Goal: Task Accomplishment & Management: Complete application form

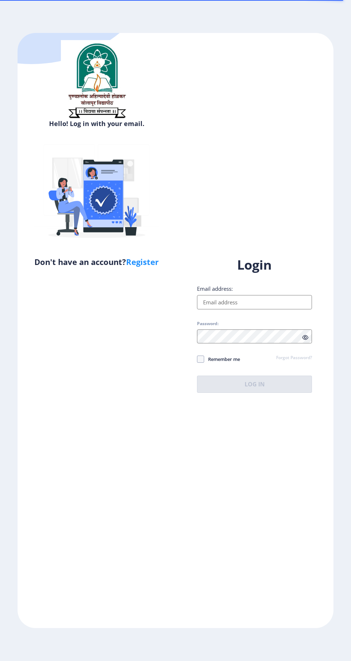
click at [271, 306] on input "Email address:" at bounding box center [254, 302] width 115 height 14
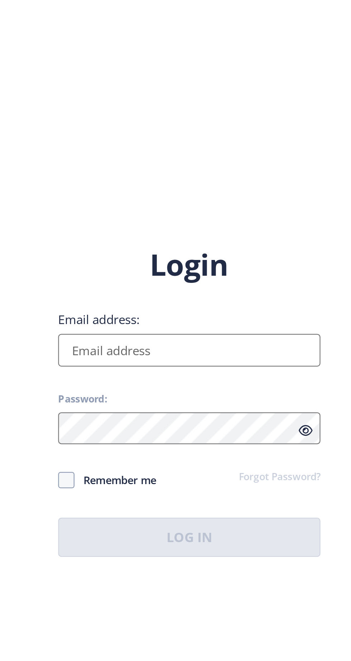
scroll to position [11, 0]
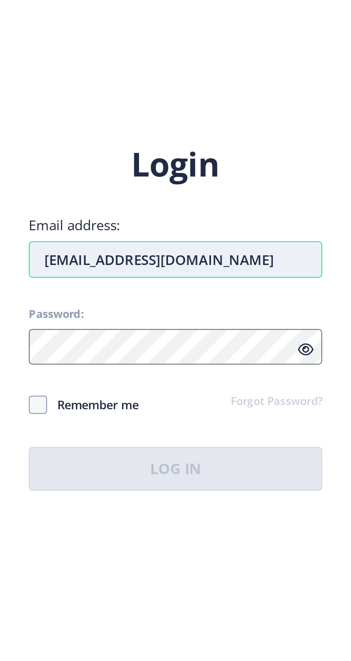
type input "[EMAIL_ADDRESS][DOMAIN_NAME]"
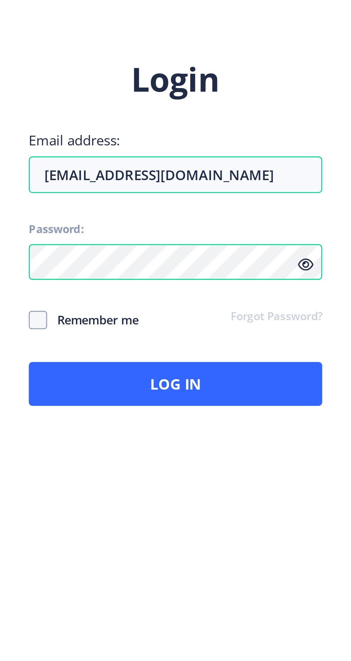
click at [225, 356] on span "Remember me" at bounding box center [222, 359] width 36 height 9
click at [197, 359] on input "Remember me" at bounding box center [197, 359] width 0 height 0
checkbox input "true"
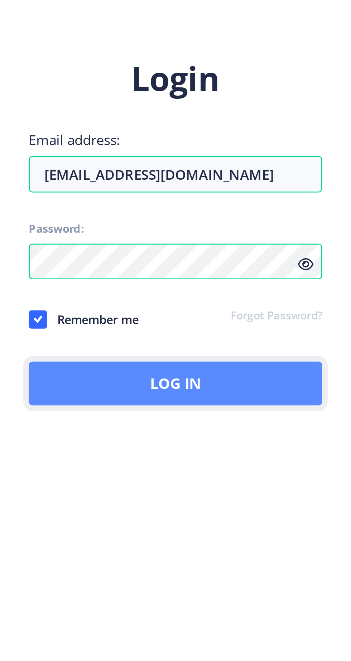
click at [260, 385] on button "Log In" at bounding box center [254, 384] width 115 height 17
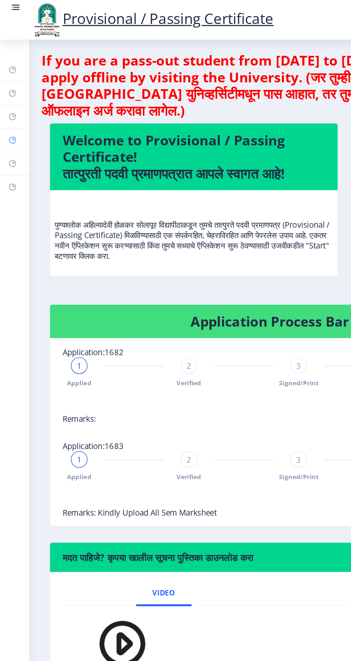
click at [10, 99] on rect at bounding box center [9, 96] width 6 height 6
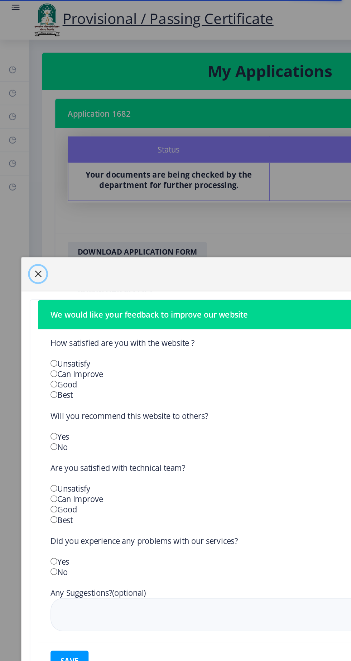
click at [29, 191] on span "button" at bounding box center [26, 189] width 6 height 6
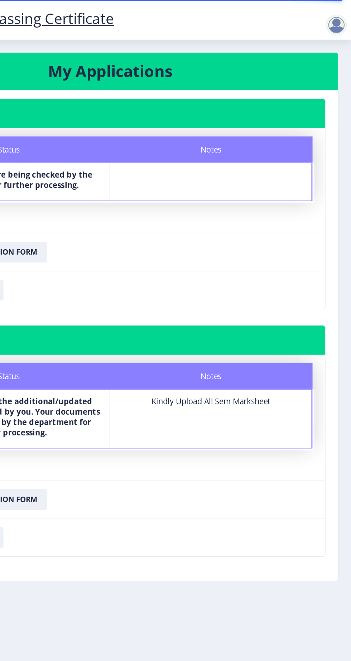
click at [341, 11] on div at bounding box center [341, 17] width 14 height 14
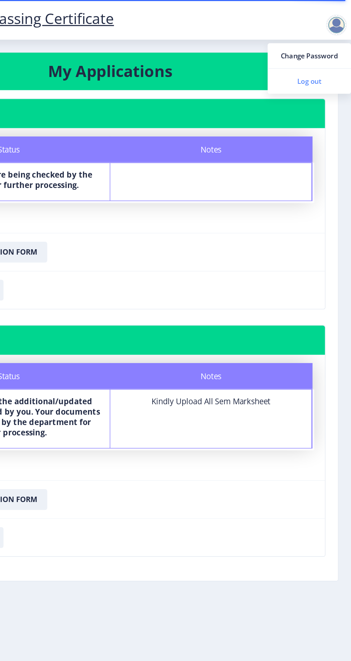
click at [324, 57] on span "Log out" at bounding box center [322, 56] width 46 height 9
